Goal: Check status: Check status

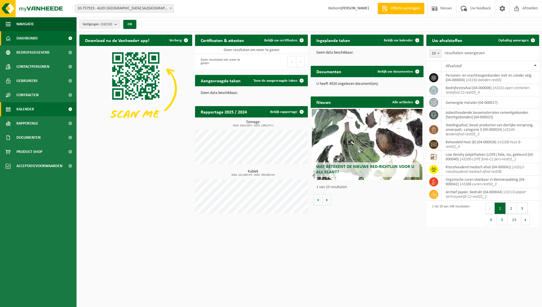
click at [39, 107] on link "Kalender" at bounding box center [38, 109] width 77 height 14
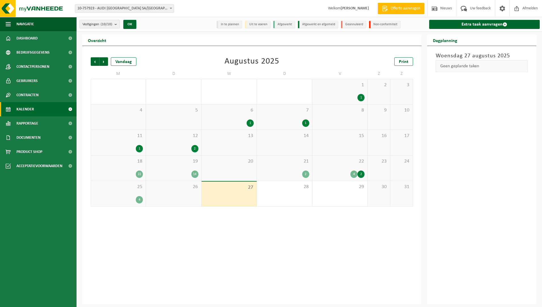
click at [331, 167] on div "22 4 2" at bounding box center [339, 167] width 55 height 25
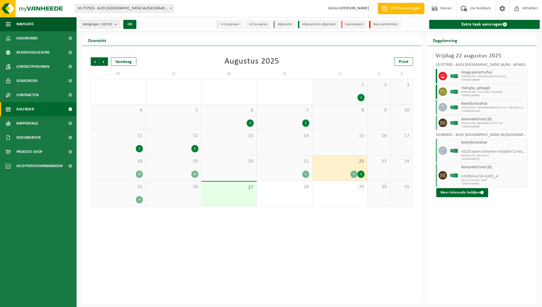
click at [257, 216] on div "Vorige Volgende Vandaag Augustus 2025 Print M D W D V Z Z 28 1 6 29 4 30 31 4 1…" at bounding box center [251, 175] width 339 height 258
click at [29, 108] on span "Kalender" at bounding box center [25, 109] width 18 height 14
